Goal: Task Accomplishment & Management: Use online tool/utility

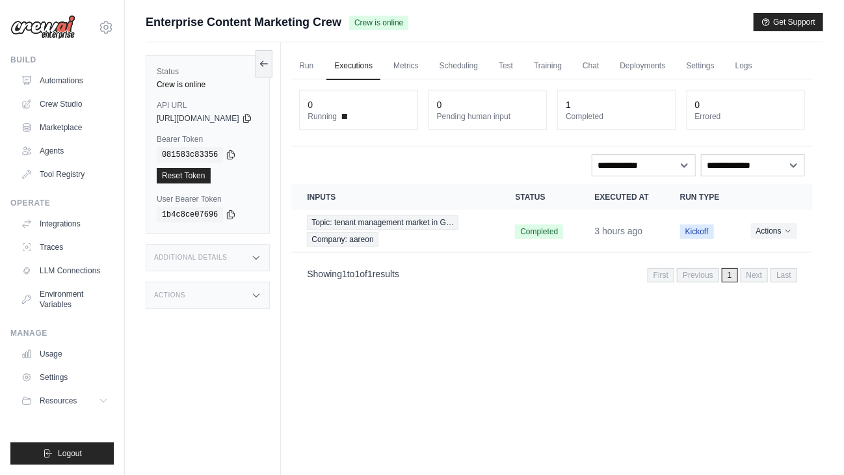
click at [180, 86] on div "Crew is online" at bounding box center [208, 84] width 102 height 10
click at [321, 62] on link "Run" at bounding box center [306, 66] width 30 height 27
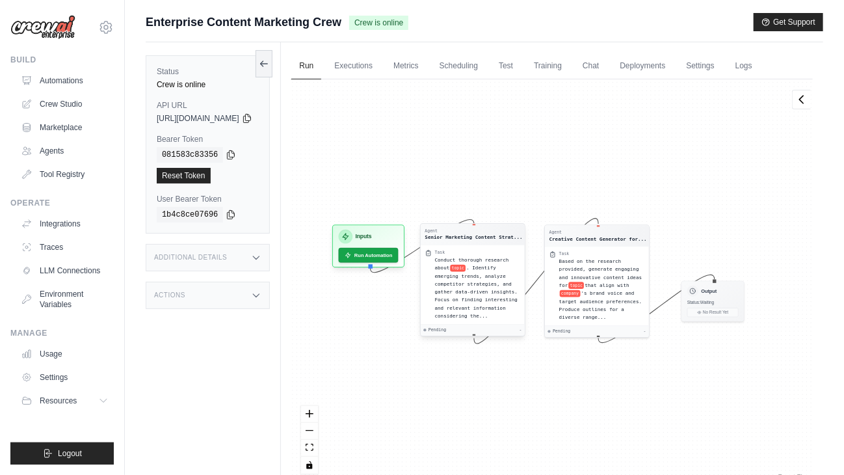
click at [503, 285] on span ". Identify emerging trends, analyze competitor strategies, and gather data-driv…" at bounding box center [476, 291] width 83 height 53
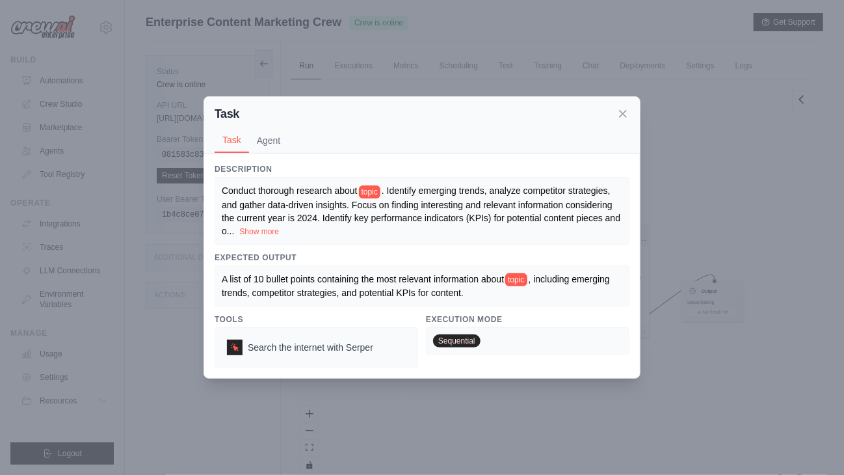
drag, startPoint x: 277, startPoint y: 234, endPoint x: 287, endPoint y: 234, distance: 10.4
click at [277, 234] on button "Show more" at bounding box center [259, 231] width 40 height 10
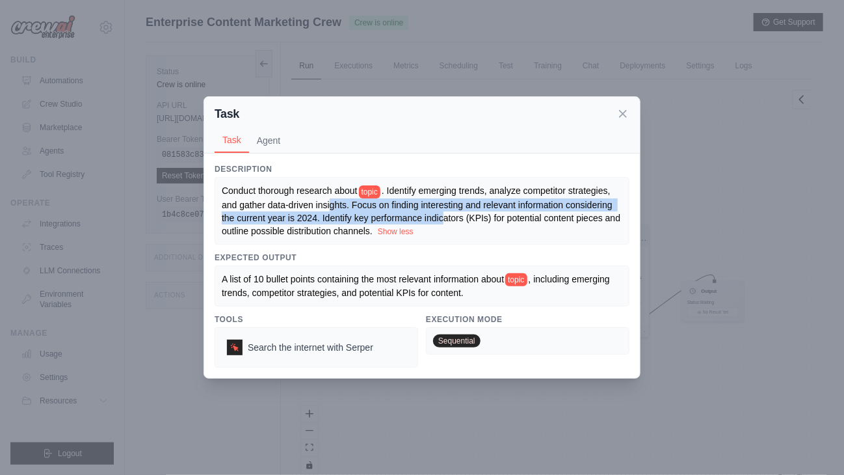
drag, startPoint x: 331, startPoint y: 197, endPoint x: 445, endPoint y: 204, distance: 114.0
click at [445, 204] on div "Conduct thorough research about topic . Identify emerging trends, analyze compe…" at bounding box center [422, 210] width 401 height 53
click at [444, 213] on span ". Identify emerging trends, analyze competitor strategies, and gather data-driv…" at bounding box center [422, 210] width 401 height 50
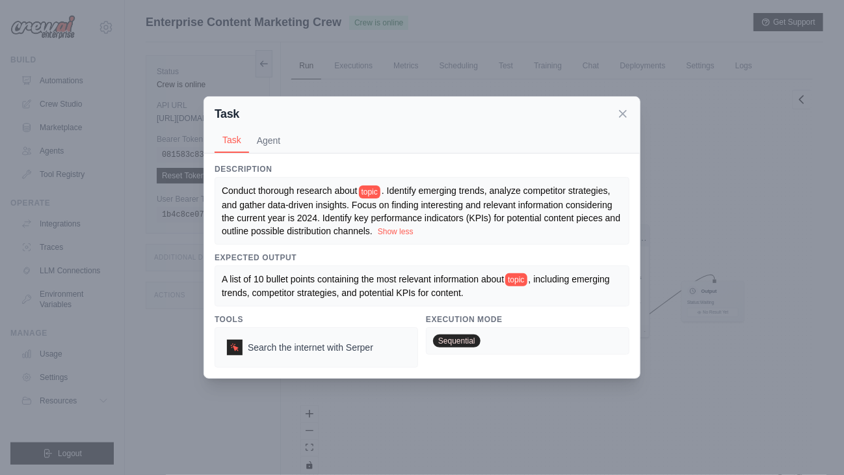
click at [273, 133] on button "Agent" at bounding box center [269, 140] width 40 height 25
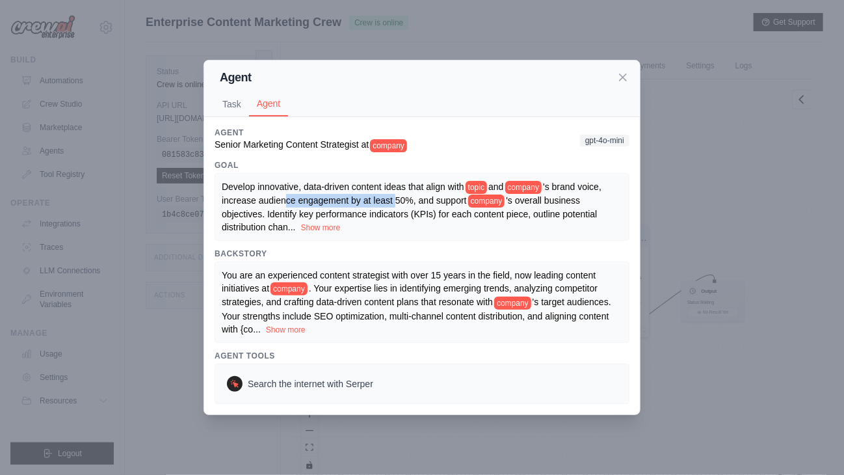
drag, startPoint x: 289, startPoint y: 199, endPoint x: 397, endPoint y: 198, distance: 108.0
click at [397, 198] on span "'s brand voice, increase audience engagement by at least 50%, and support" at bounding box center [412, 193] width 380 height 24
click at [373, 202] on span "'s brand voice, increase audience engagement by at least 50%, and support" at bounding box center [412, 193] width 380 height 24
click at [622, 83] on icon at bounding box center [623, 76] width 13 height 13
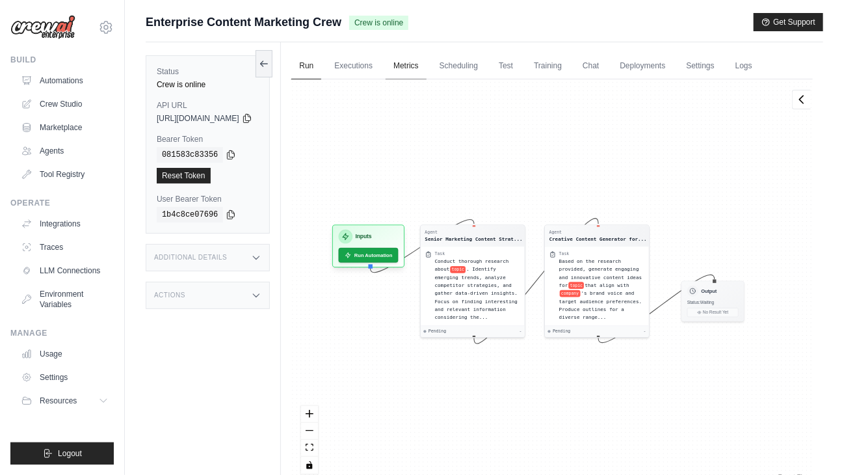
click at [427, 63] on link "Metrics" at bounding box center [406, 66] width 41 height 27
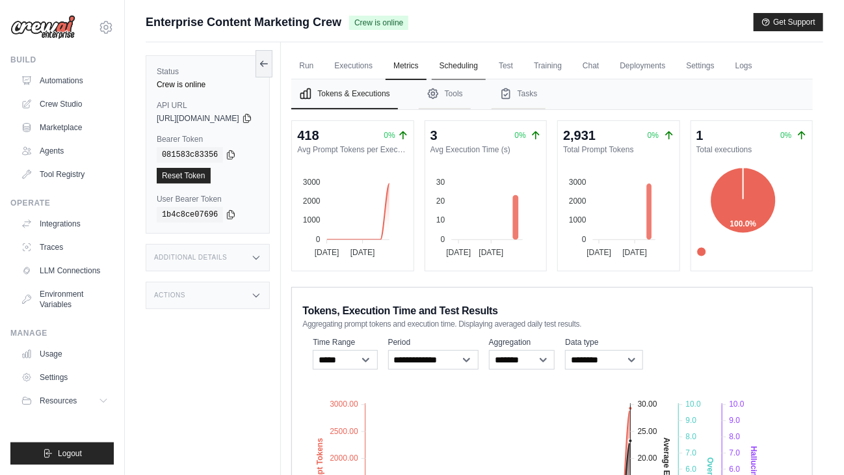
drag, startPoint x: 487, startPoint y: 69, endPoint x: 498, endPoint y: 69, distance: 11.1
click at [486, 69] on link "Scheduling" at bounding box center [459, 66] width 54 height 27
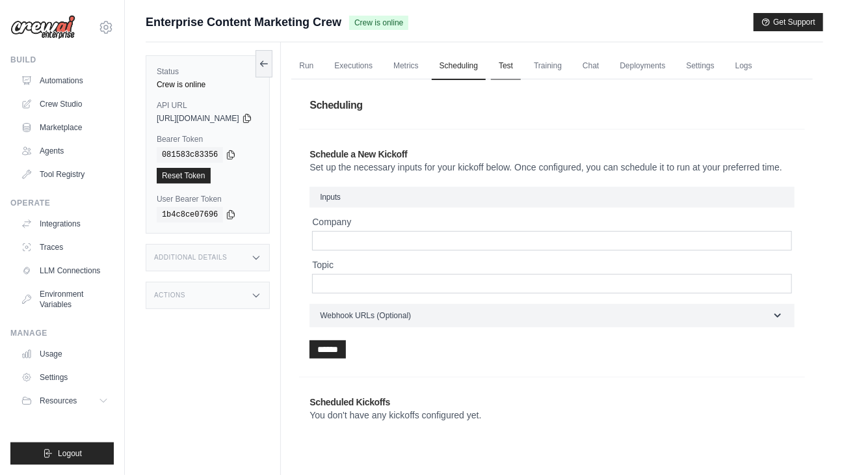
click at [521, 63] on link "Test" at bounding box center [506, 66] width 30 height 27
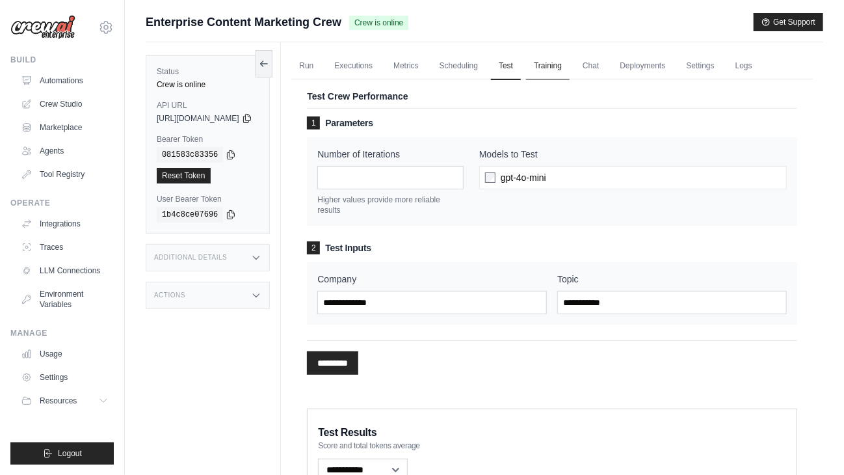
click at [563, 67] on link "Training" at bounding box center [548, 66] width 44 height 27
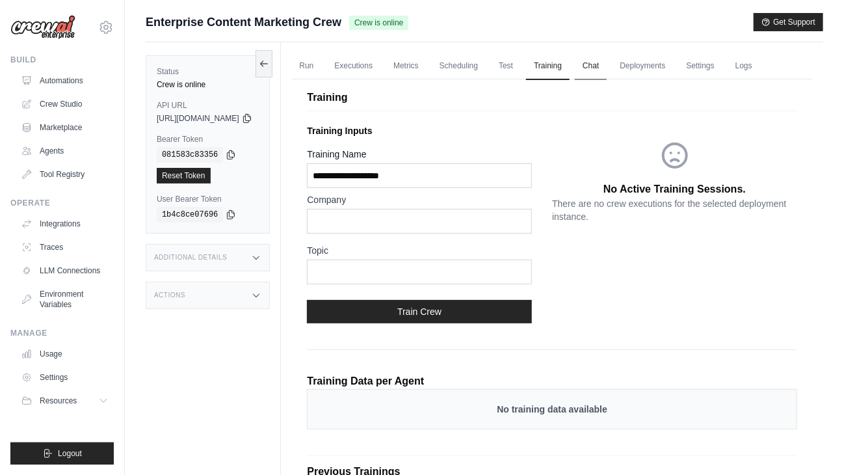
click at [607, 73] on link "Chat" at bounding box center [591, 66] width 32 height 27
click at [62, 102] on link "Crew Studio" at bounding box center [66, 104] width 98 height 21
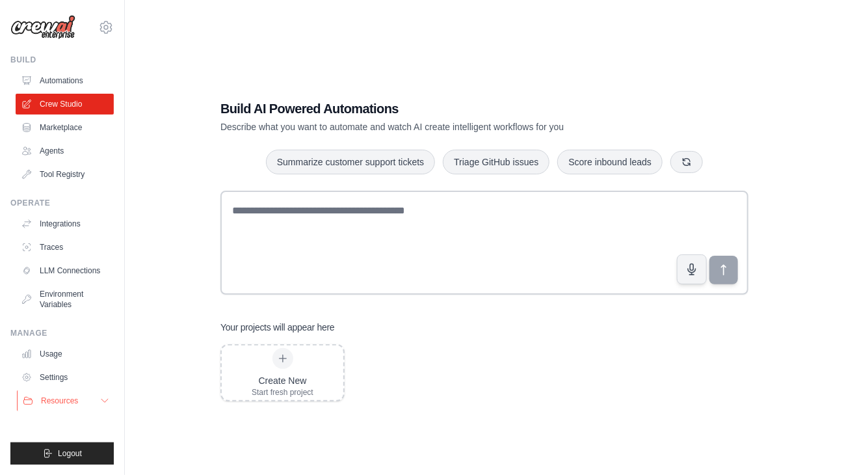
click at [59, 394] on button "Resources" at bounding box center [66, 400] width 98 height 21
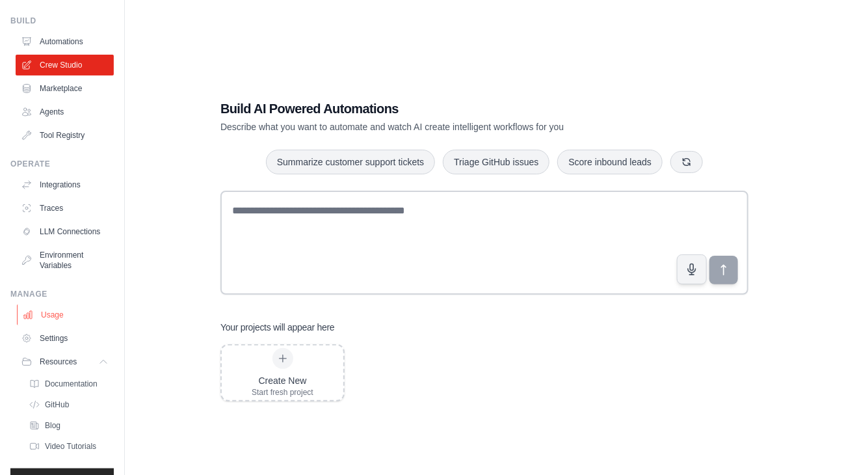
scroll to position [53, 0]
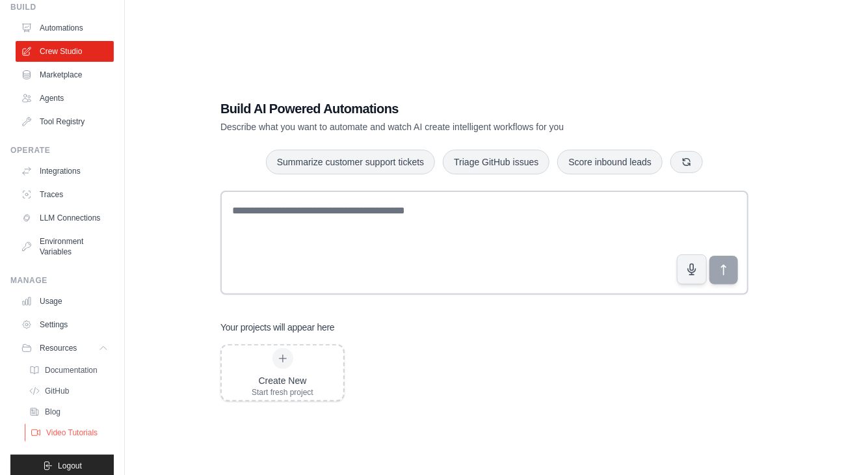
click at [66, 433] on span "Video Tutorials" at bounding box center [71, 432] width 51 height 10
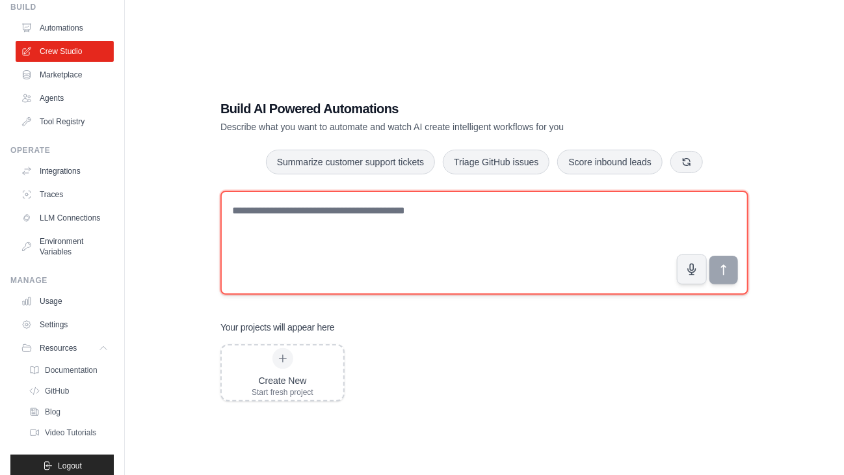
click at [304, 213] on textarea at bounding box center [484, 243] width 528 height 104
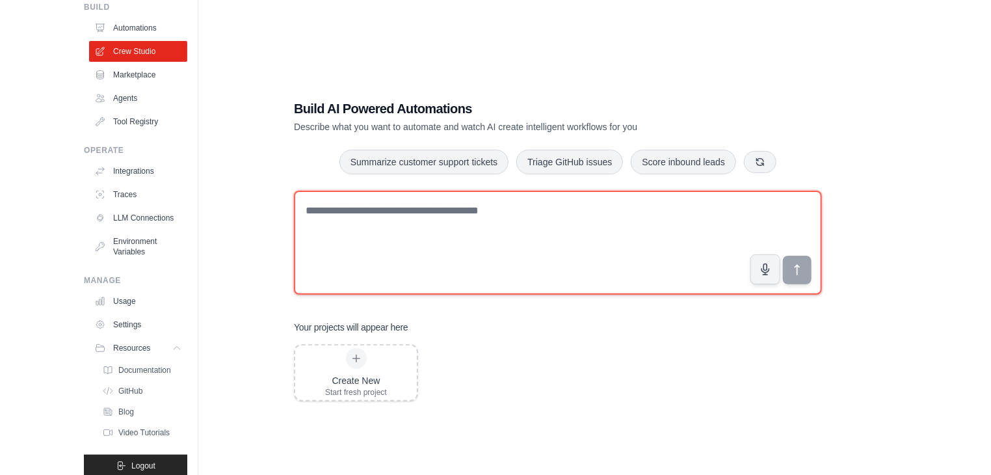
scroll to position [0, 0]
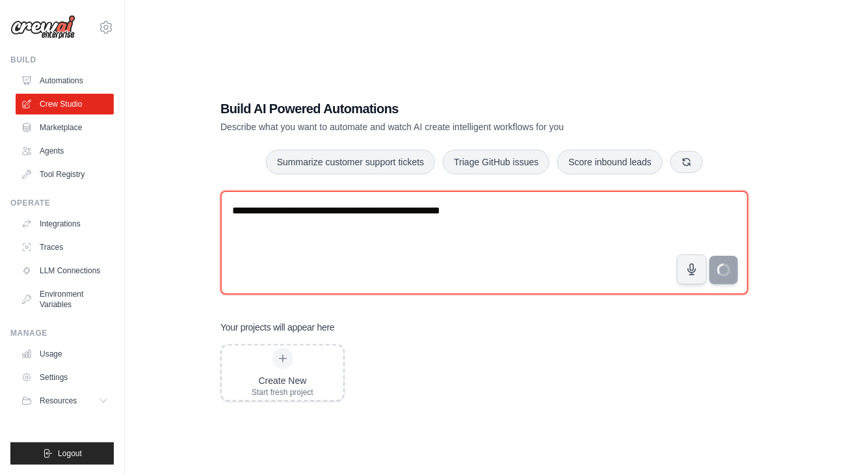
type textarea "**********"
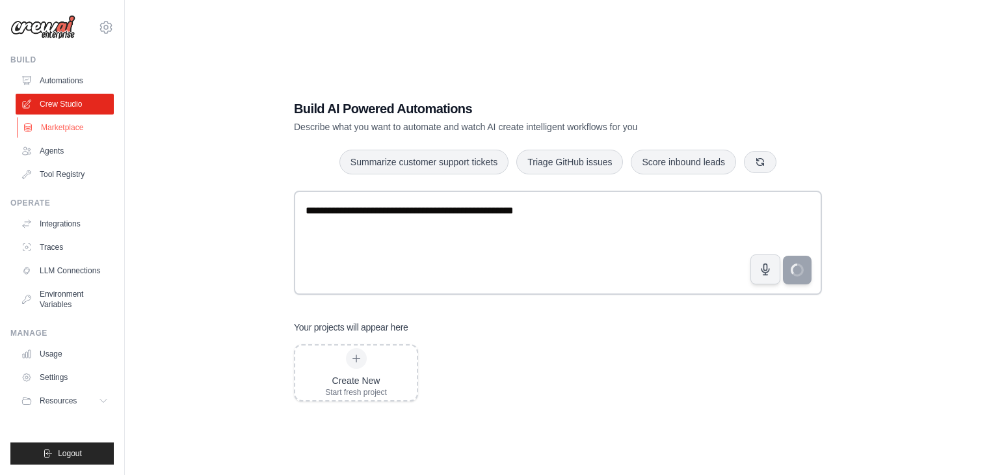
click at [67, 135] on link "Marketplace" at bounding box center [66, 127] width 98 height 21
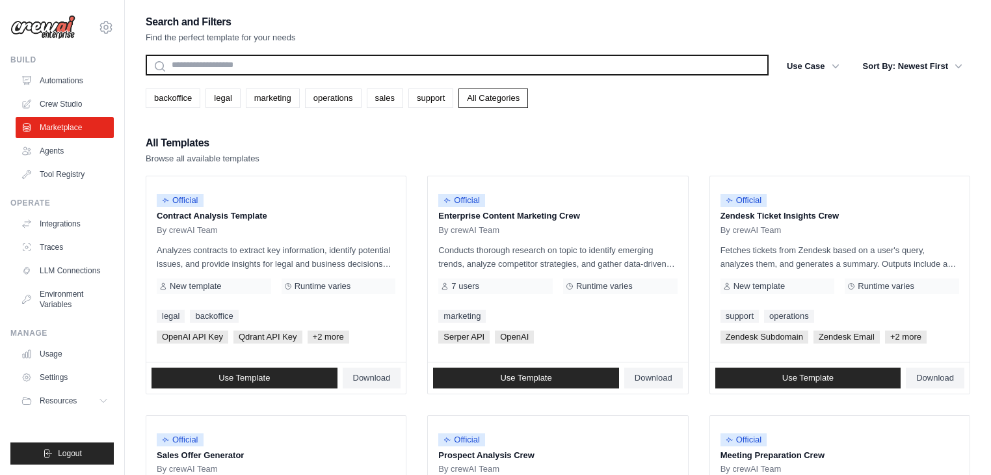
click at [224, 57] on input "text" at bounding box center [457, 65] width 623 height 21
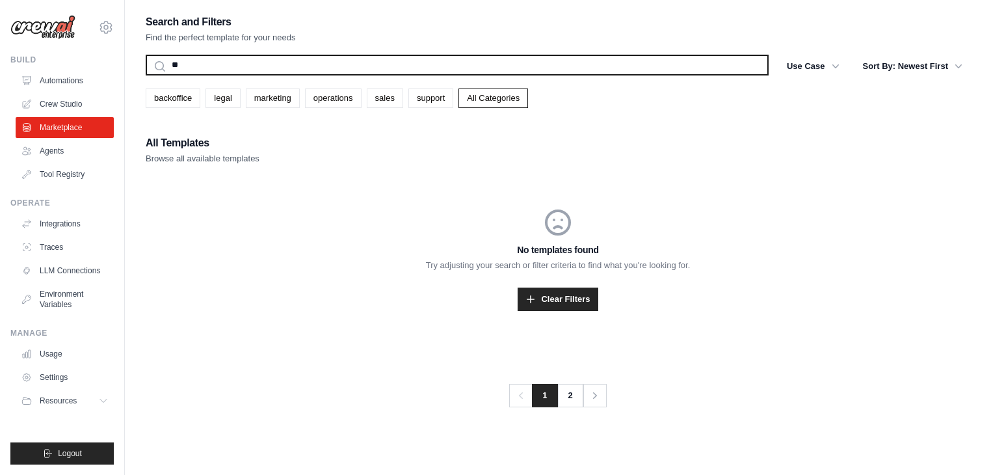
type input "***"
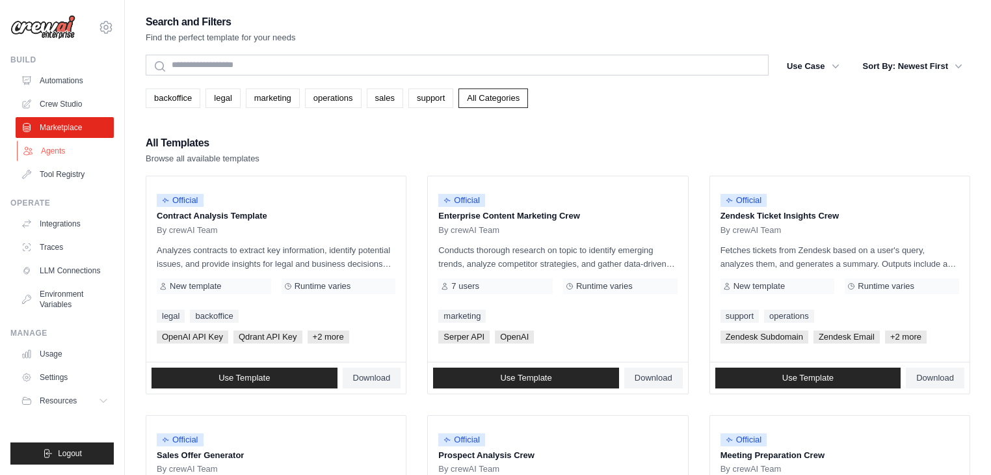
click at [57, 148] on link "Agents" at bounding box center [66, 150] width 98 height 21
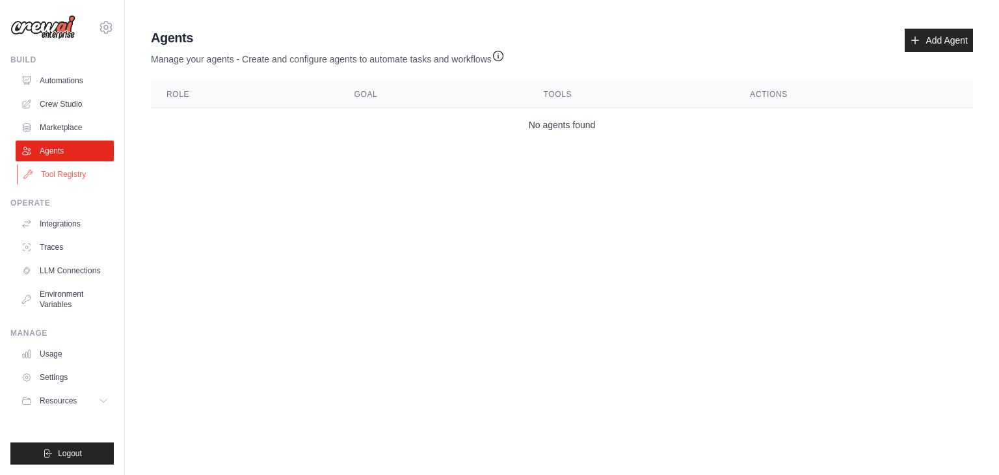
click at [68, 171] on link "Tool Registry" at bounding box center [66, 174] width 98 height 21
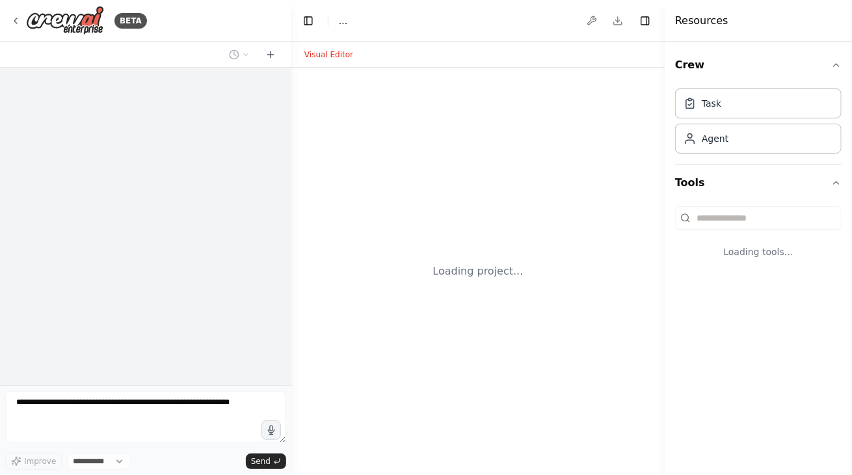
select select "****"
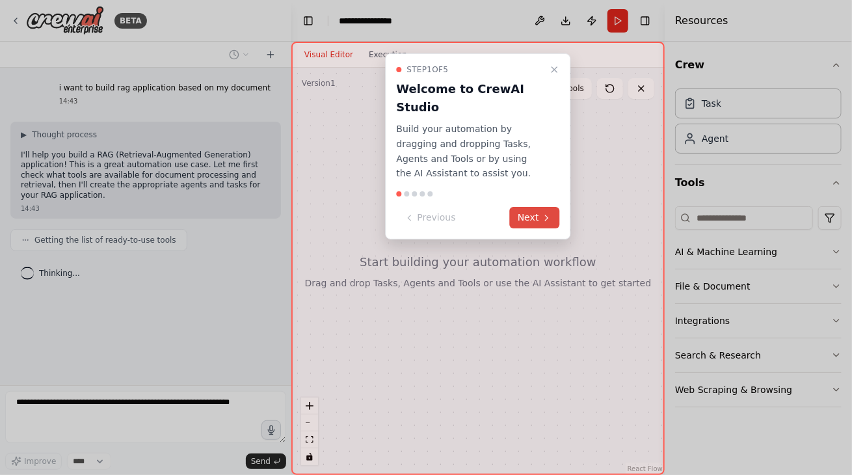
click at [535, 207] on button "Next" at bounding box center [535, 217] width 50 height 21
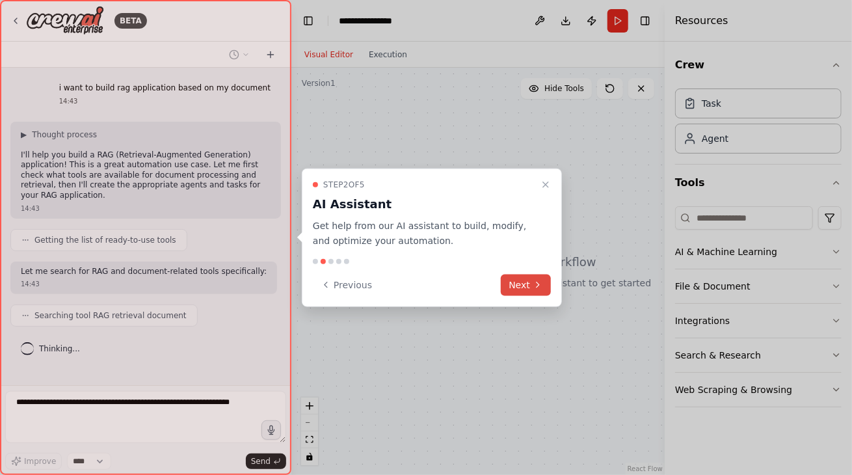
scroll to position [60, 0]
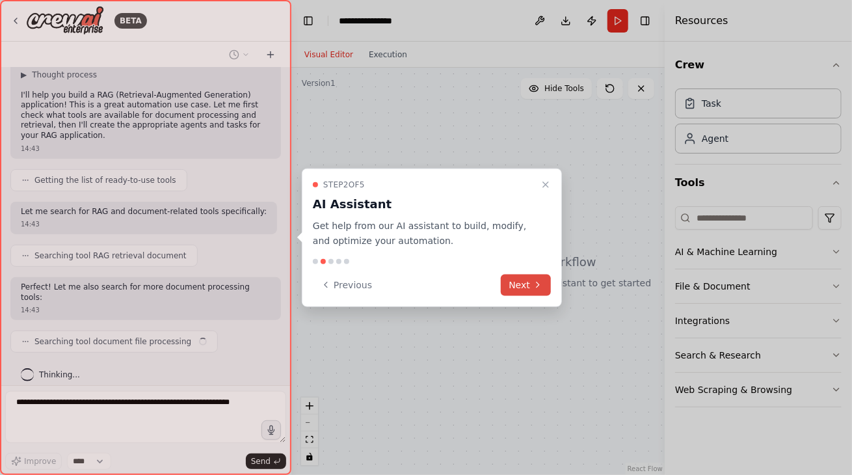
click at [524, 284] on button "Next" at bounding box center [526, 284] width 50 height 21
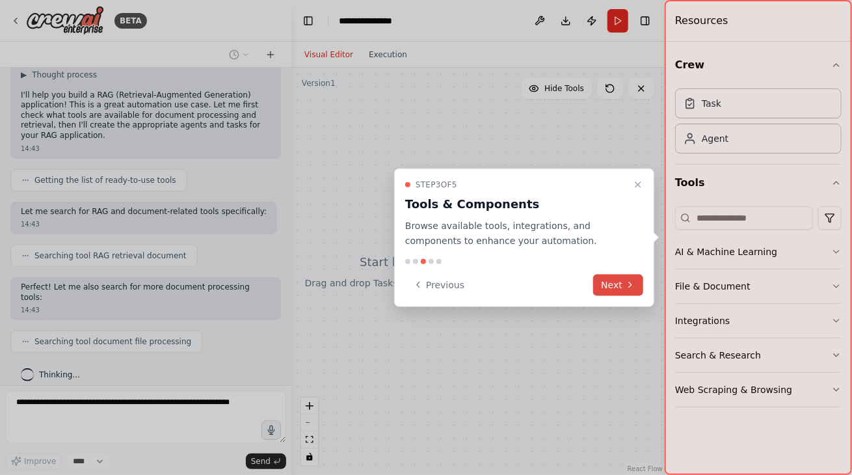
click at [613, 285] on button "Next" at bounding box center [618, 284] width 50 height 21
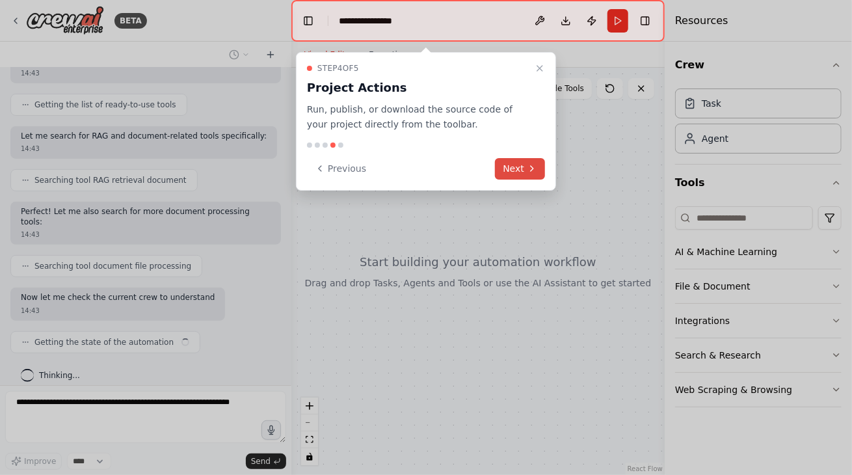
scroll to position [146, 0]
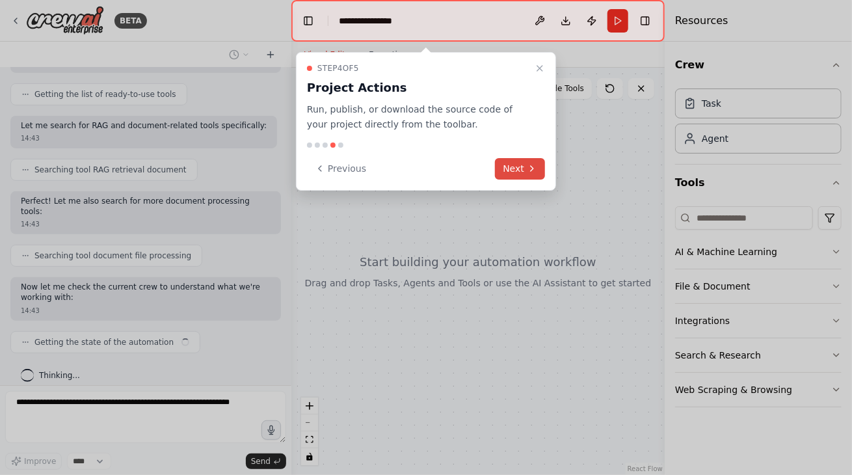
click at [516, 171] on button "Next" at bounding box center [520, 168] width 50 height 21
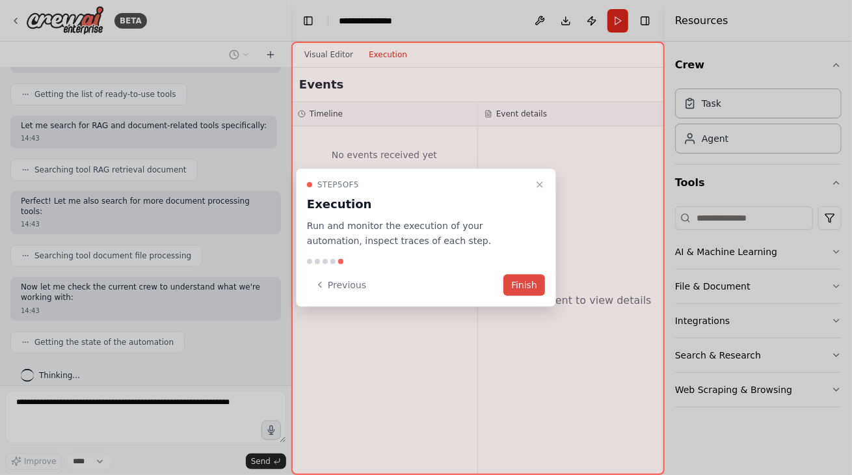
click at [533, 284] on button "Finish" at bounding box center [524, 284] width 42 height 21
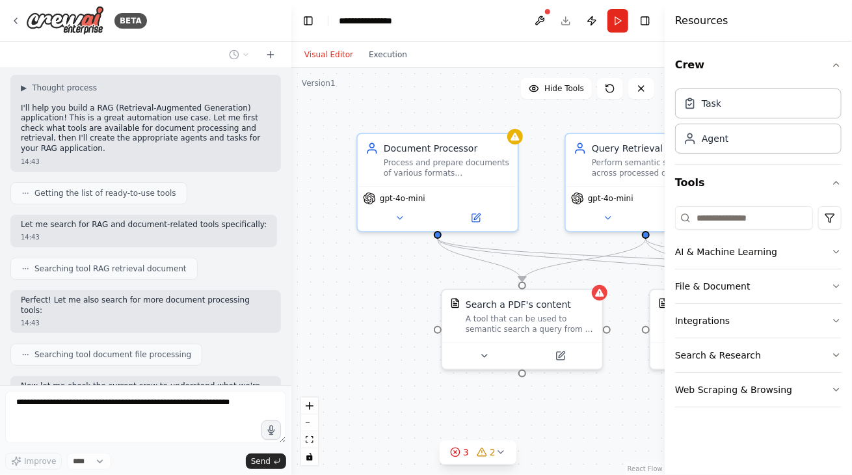
scroll to position [0, 0]
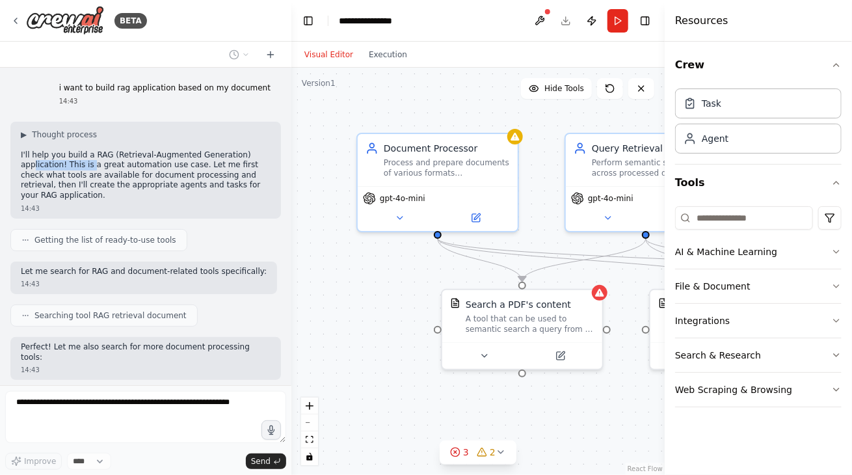
drag, startPoint x: 35, startPoint y: 166, endPoint x: 94, endPoint y: 167, distance: 58.6
click at [94, 167] on p "I'll help you build a RAG (Retrieval-Augmented Generation) application! This is…" at bounding box center [146, 175] width 250 height 51
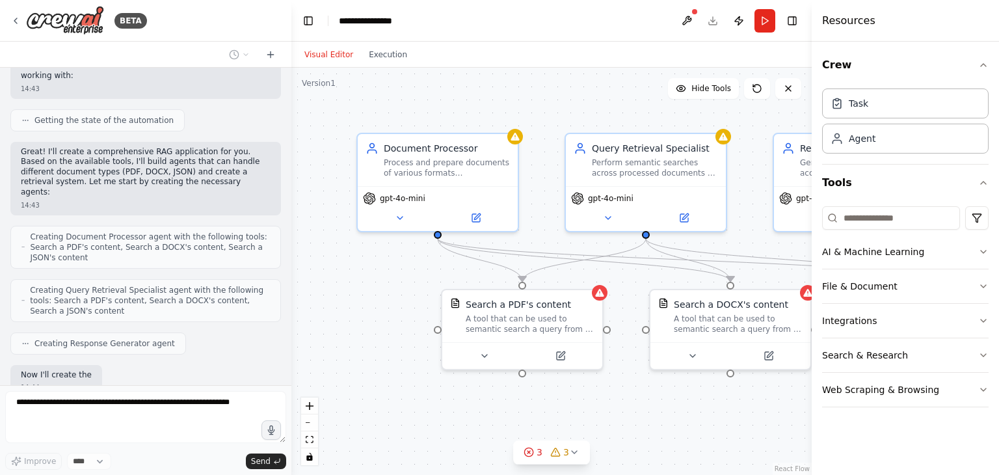
scroll to position [434, 0]
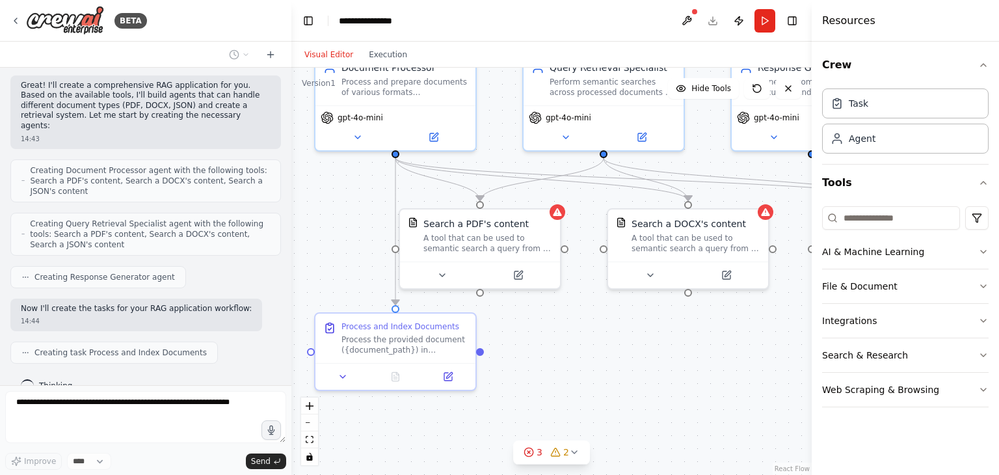
drag, startPoint x: 362, startPoint y: 278, endPoint x: 321, endPoint y: 197, distance: 90.8
click at [321, 197] on div ".deletable-edge-delete-btn { width: 20px; height: 20px; border: 0px solid #ffff…" at bounding box center [551, 271] width 520 height 407
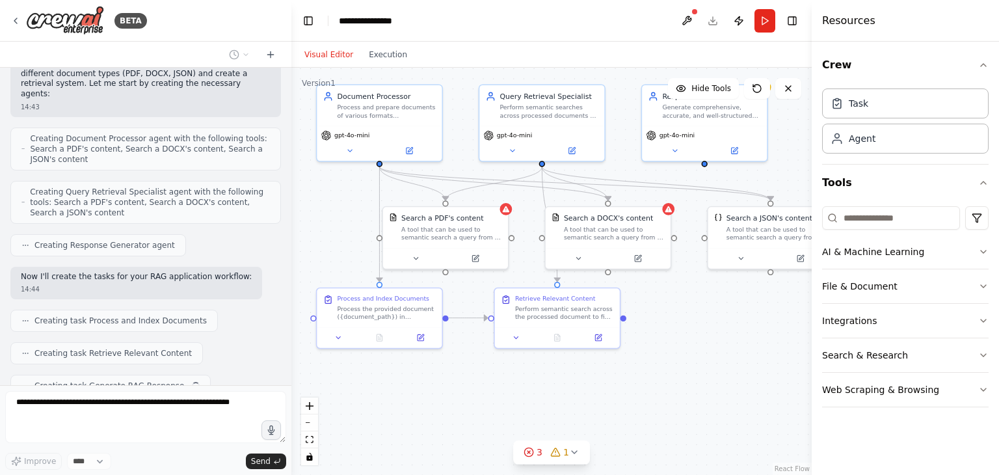
scroll to position [498, 0]
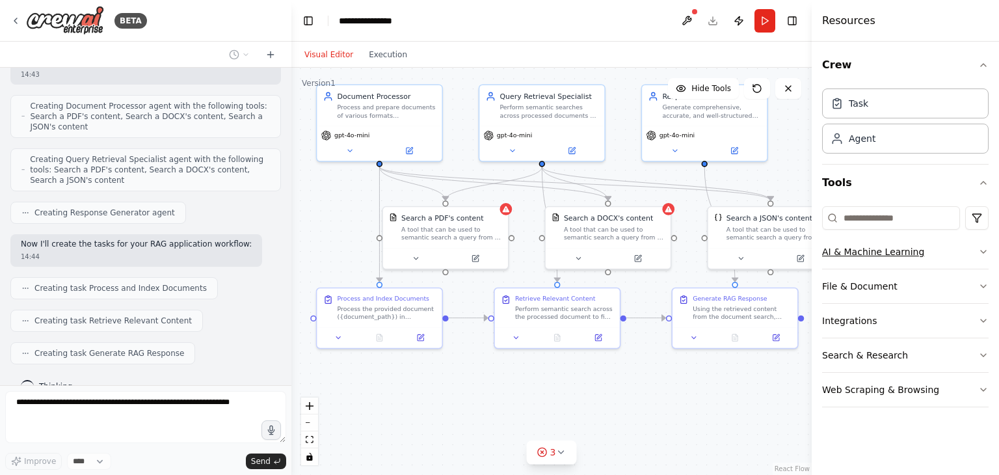
click at [851, 249] on button "AI & Machine Learning" at bounding box center [905, 252] width 167 height 34
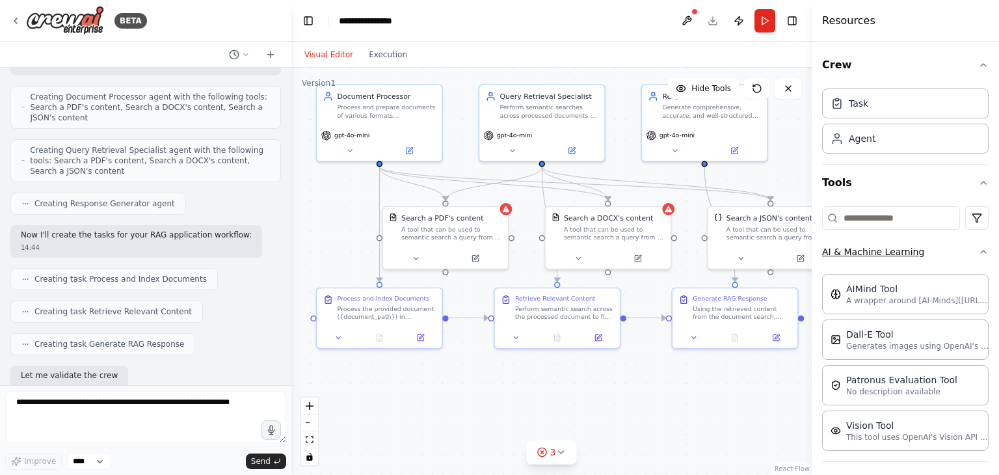
scroll to position [584, 0]
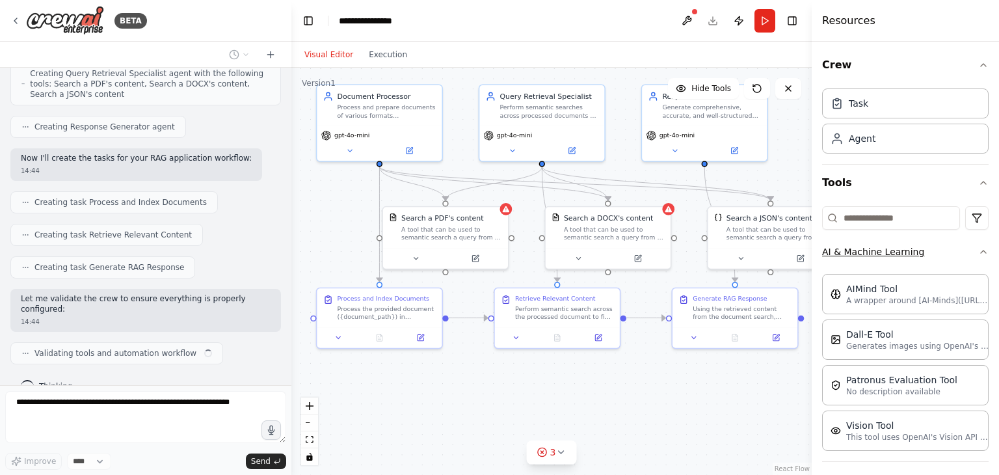
click at [851, 250] on button "AI & Machine Learning" at bounding box center [905, 252] width 167 height 34
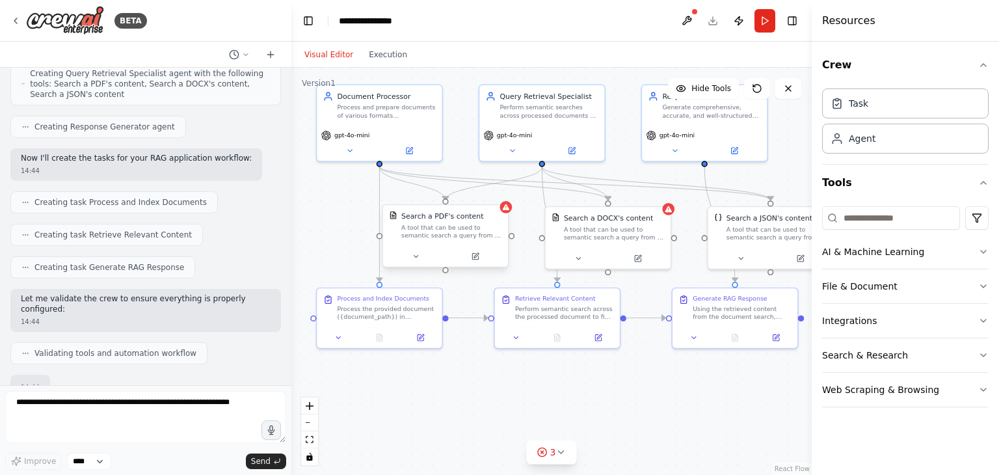
scroll to position [660, 0]
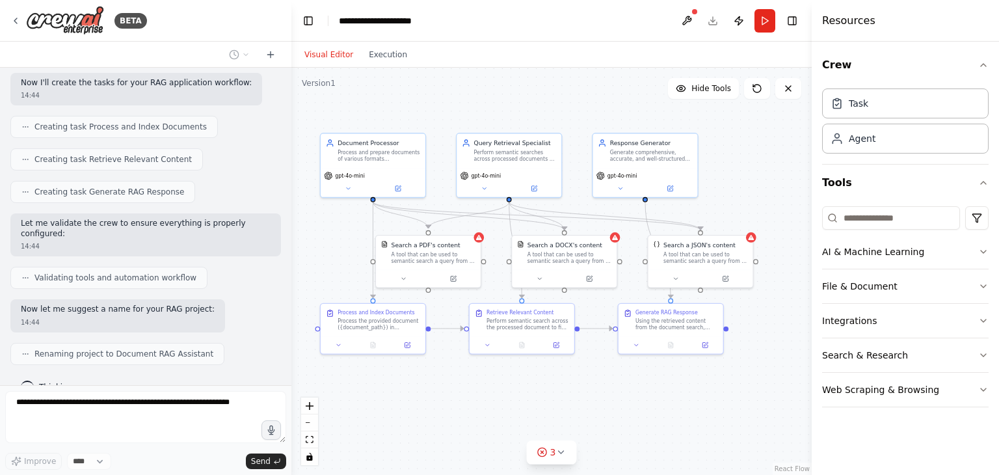
drag, startPoint x: 345, startPoint y: 208, endPoint x: 340, endPoint y: 234, distance: 25.8
click at [340, 234] on div ".deletable-edge-delete-btn { width: 20px; height: 20px; border: 0px solid #ffff…" at bounding box center [551, 271] width 520 height 407
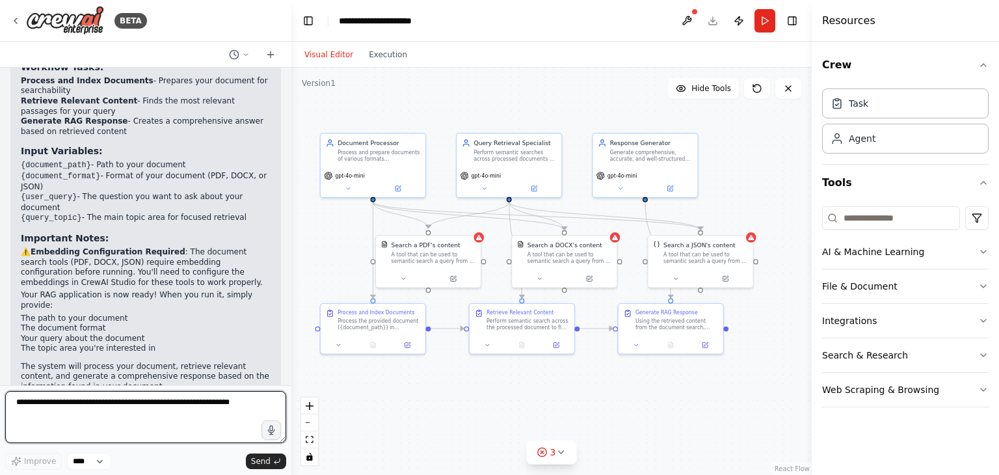
scroll to position [1127, 0]
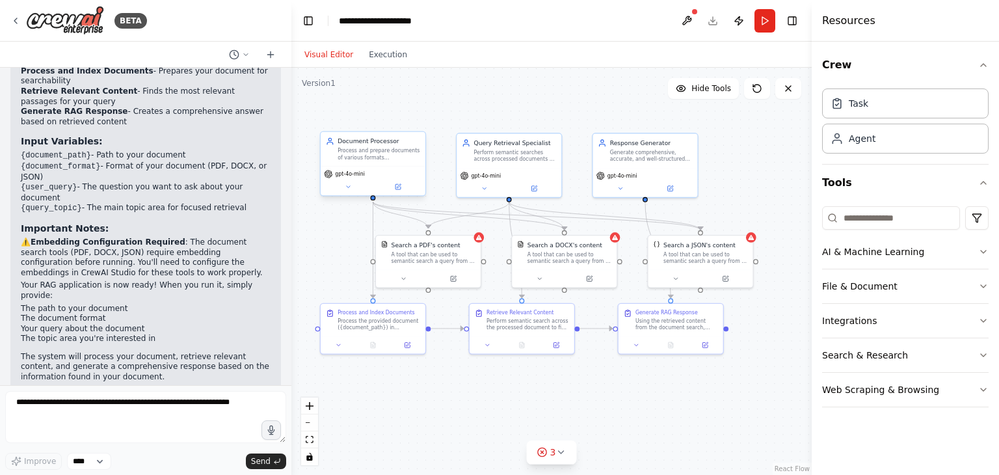
click at [403, 150] on div "Process and prepare documents of various formats ({document_format}) for semant…" at bounding box center [379, 154] width 83 height 14
click at [386, 161] on div "Document Processor Process and prepare documents of various formats ({document_…" at bounding box center [373, 149] width 105 height 34
click at [361, 175] on span "gpt-4o-mini" at bounding box center [350, 173] width 30 height 7
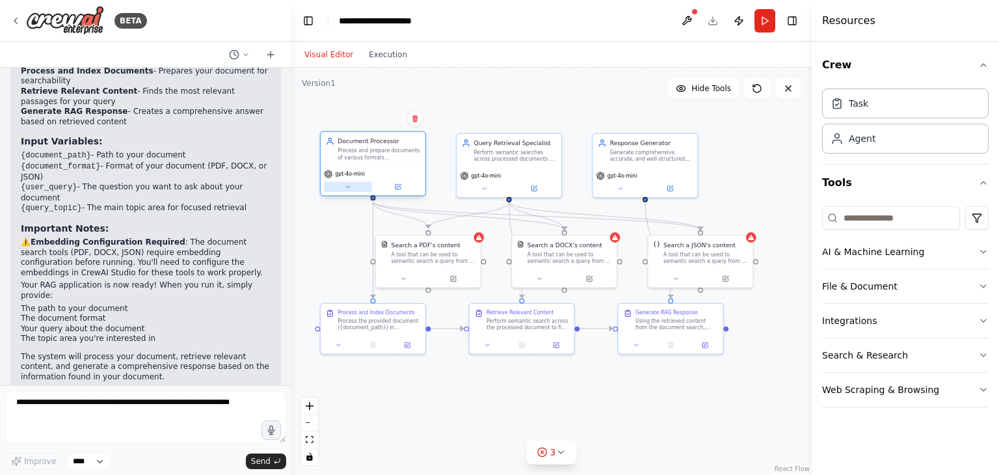
click at [349, 187] on icon at bounding box center [348, 186] width 7 height 7
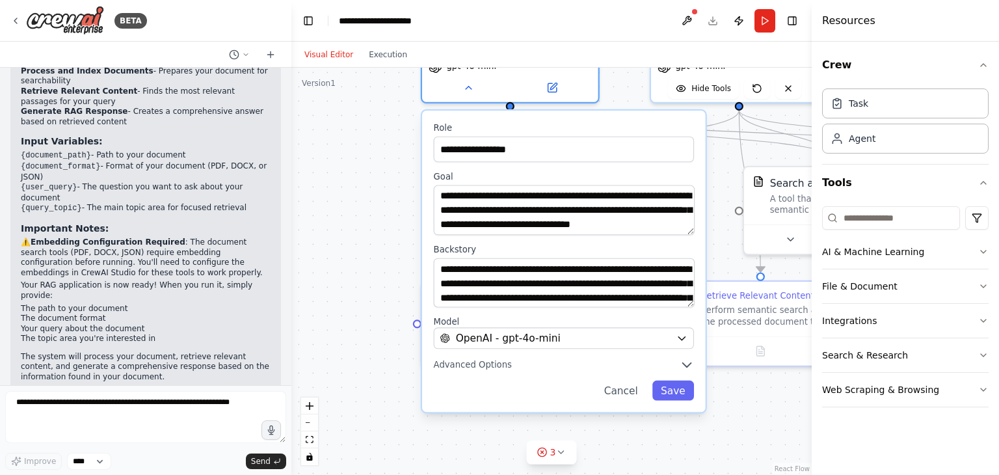
drag, startPoint x: 586, startPoint y: 261, endPoint x: 691, endPoint y: 211, distance: 115.8
click at [719, 228] on div "**********" at bounding box center [551, 271] width 520 height 407
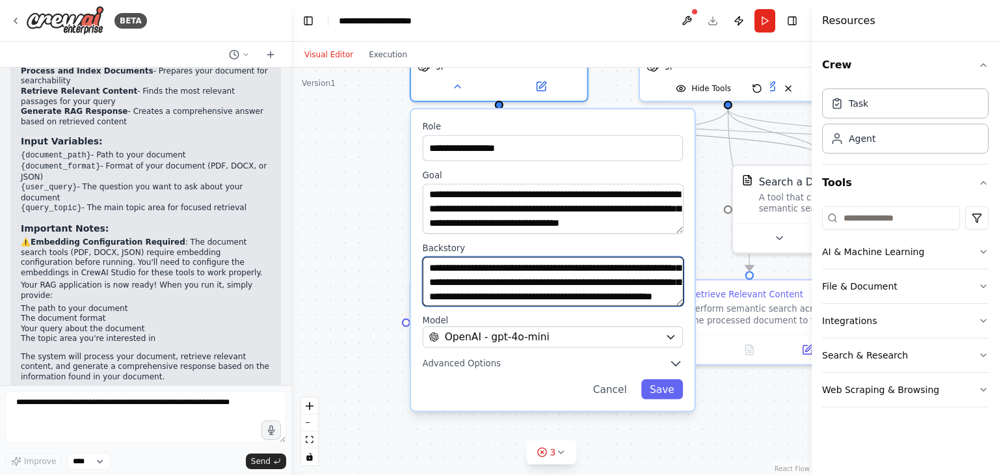
scroll to position [65, 0]
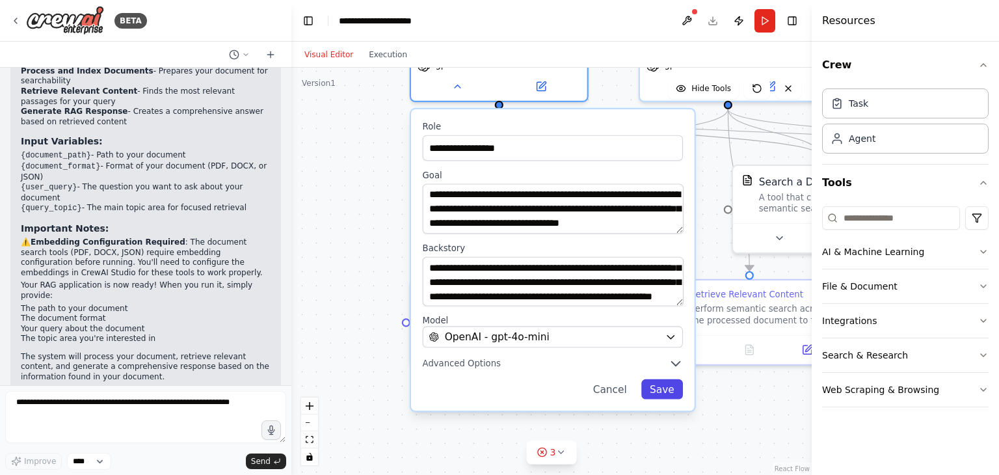
click at [660, 388] on button "Save" at bounding box center [662, 389] width 42 height 20
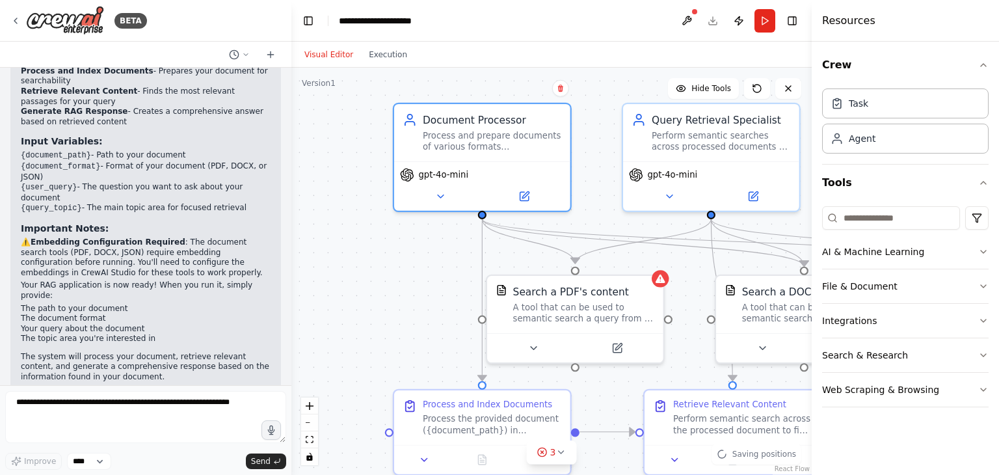
drag, startPoint x: 364, startPoint y: 140, endPoint x: 347, endPoint y: 245, distance: 106.7
click at [347, 250] on div ".deletable-edge-delete-btn { width: 20px; height: 20px; border: 0px solid #ffff…" at bounding box center [551, 271] width 520 height 407
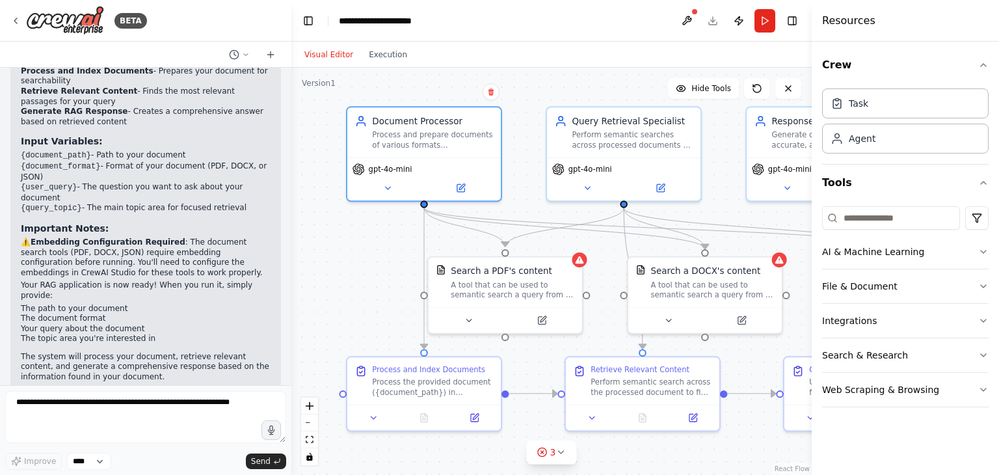
drag, startPoint x: 351, startPoint y: 236, endPoint x: 310, endPoint y: 222, distance: 43.2
click at [310, 222] on div ".deletable-edge-delete-btn { width: 20px; height: 20px; border: 0px solid #ffff…" at bounding box center [551, 271] width 520 height 407
click at [16, 19] on icon at bounding box center [15, 20] width 3 height 5
